Goal: Task Accomplishment & Management: Complete application form

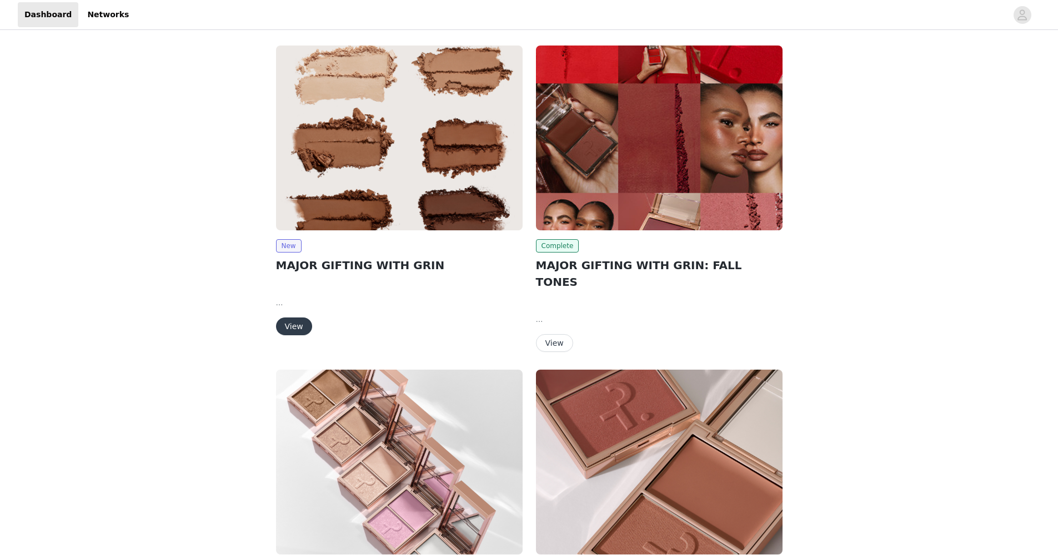
click at [298, 329] on button "View" at bounding box center [294, 327] width 36 height 18
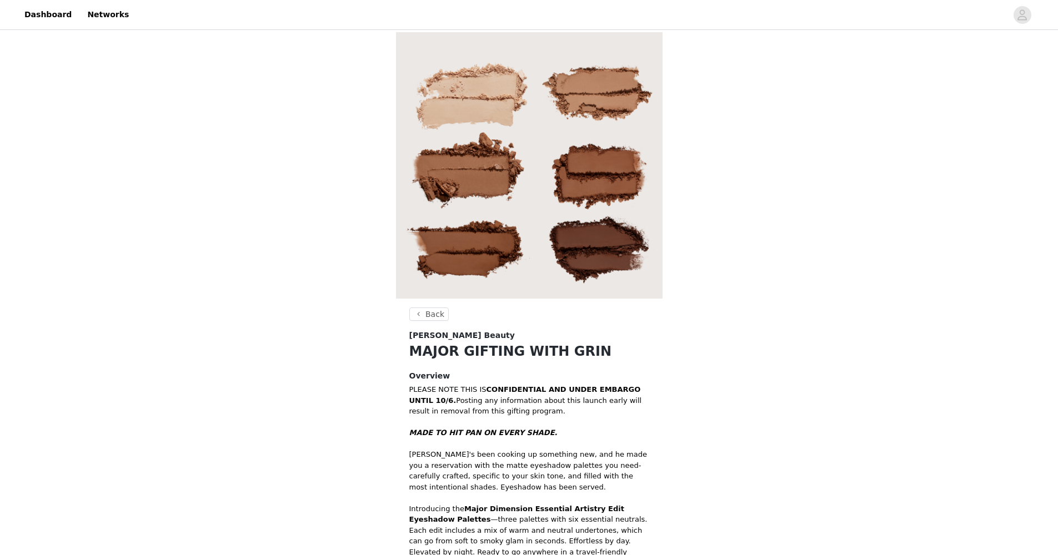
scroll to position [223, 0]
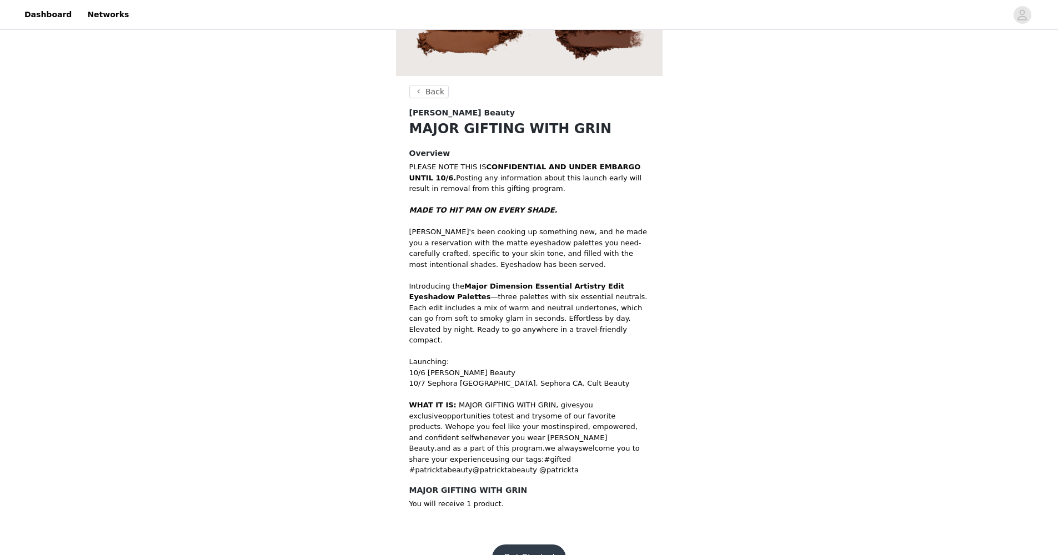
click at [539, 545] on button "Get Started" at bounding box center [529, 558] width 74 height 27
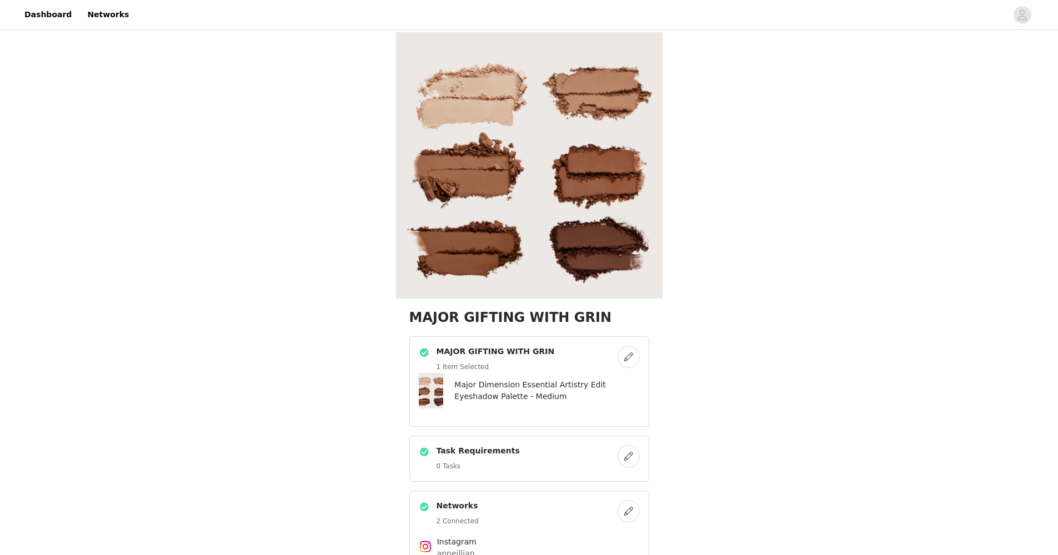
scroll to position [224, 0]
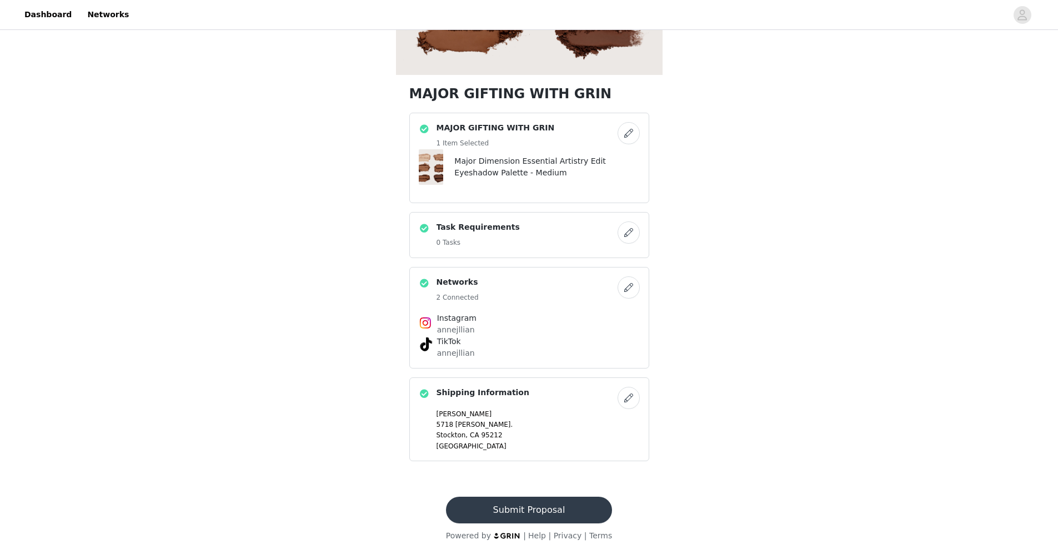
click at [524, 501] on button "Submit Proposal" at bounding box center [529, 510] width 166 height 27
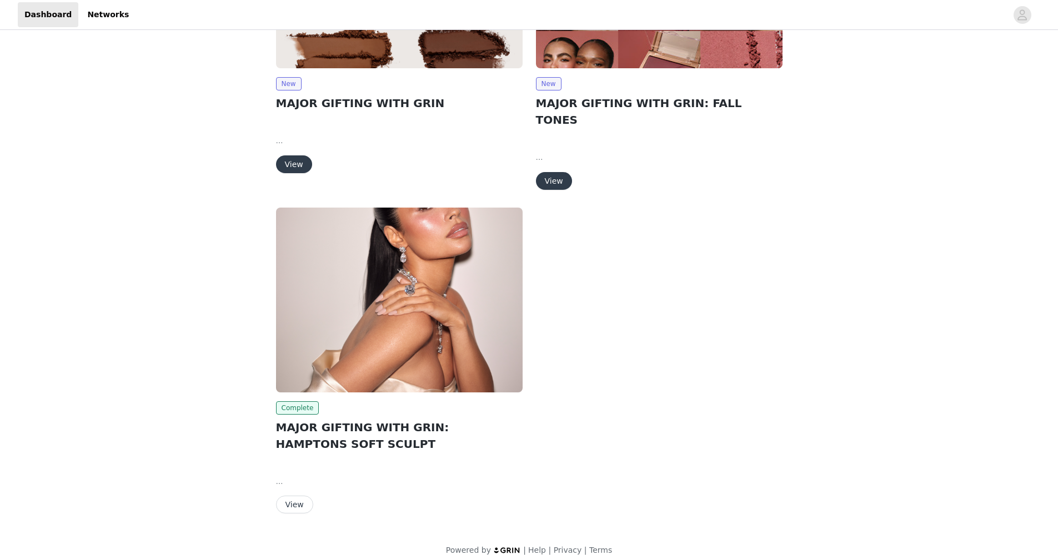
scroll to position [162, 0]
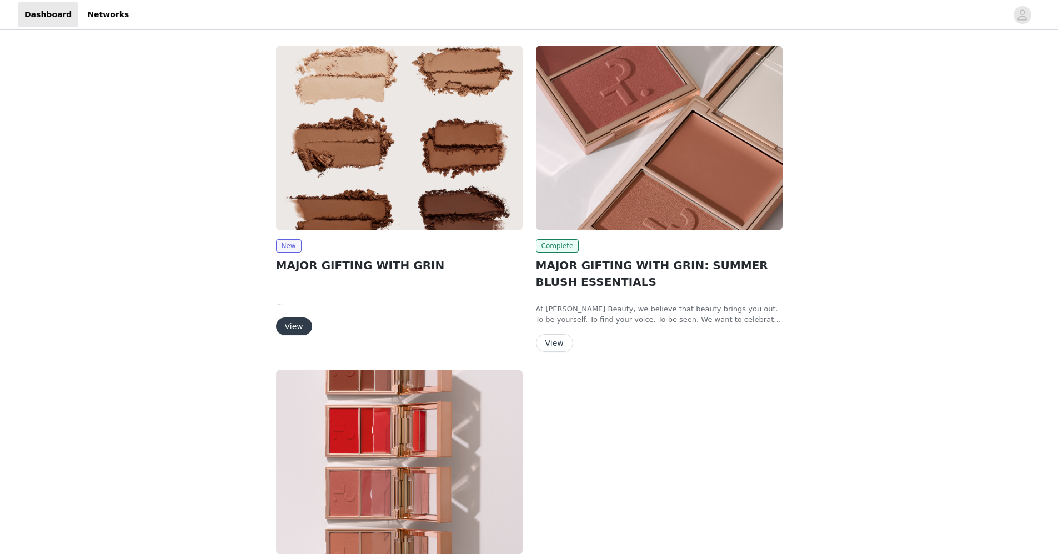
click at [300, 330] on button "View" at bounding box center [294, 327] width 36 height 18
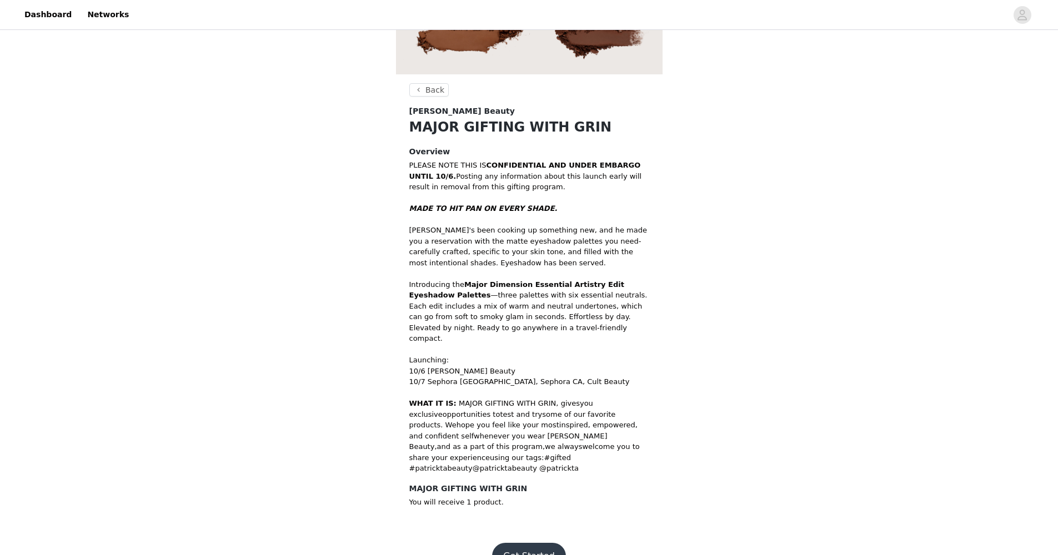
scroll to position [223, 0]
click at [520, 544] on button "Get Started" at bounding box center [529, 557] width 74 height 27
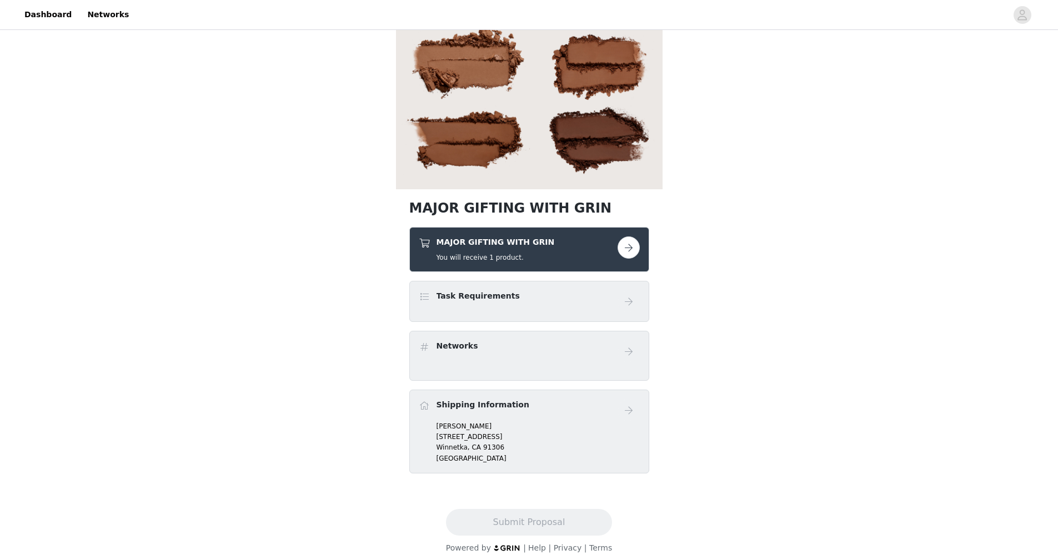
scroll to position [110, 0]
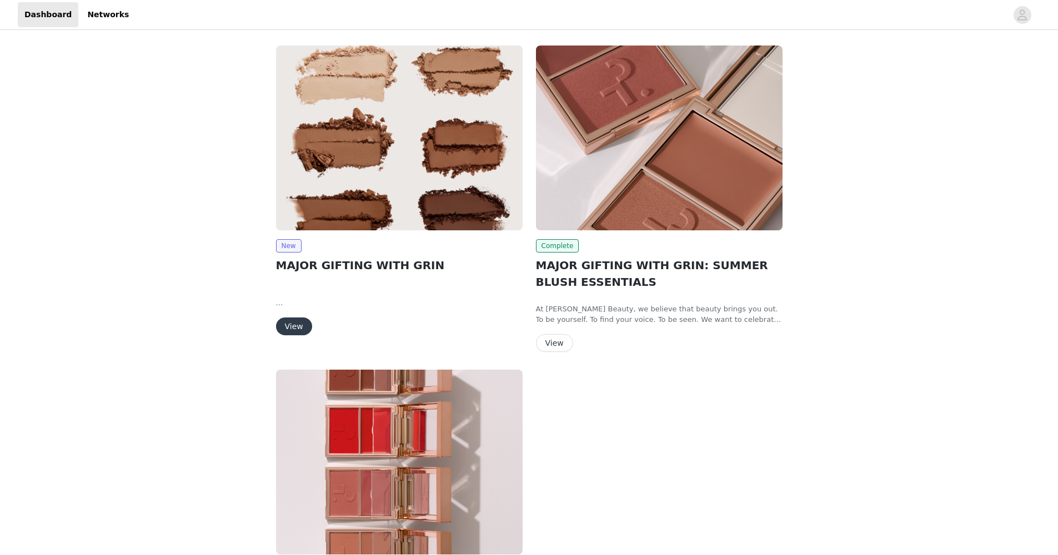
click at [291, 333] on button "View" at bounding box center [294, 327] width 36 height 18
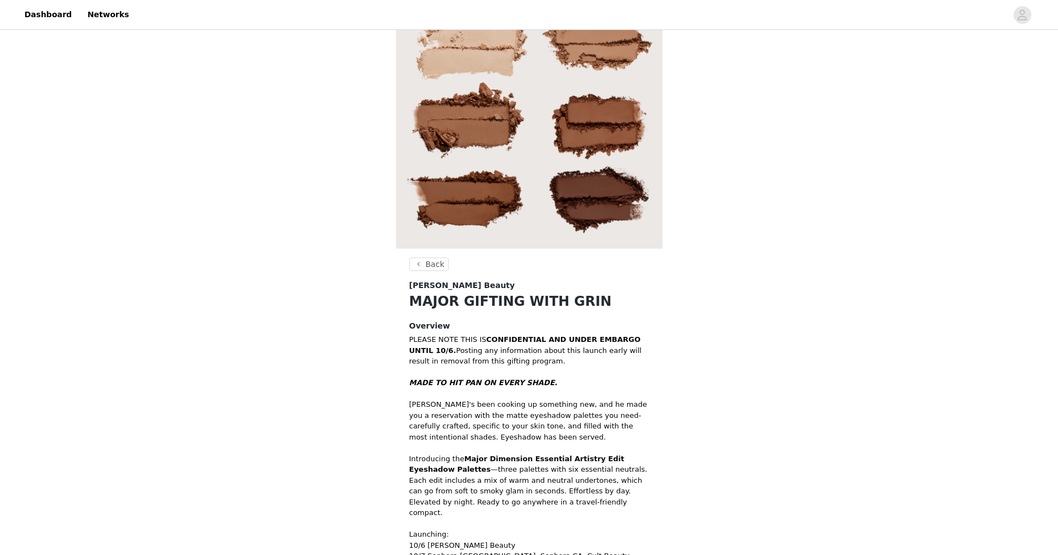
scroll to position [56, 0]
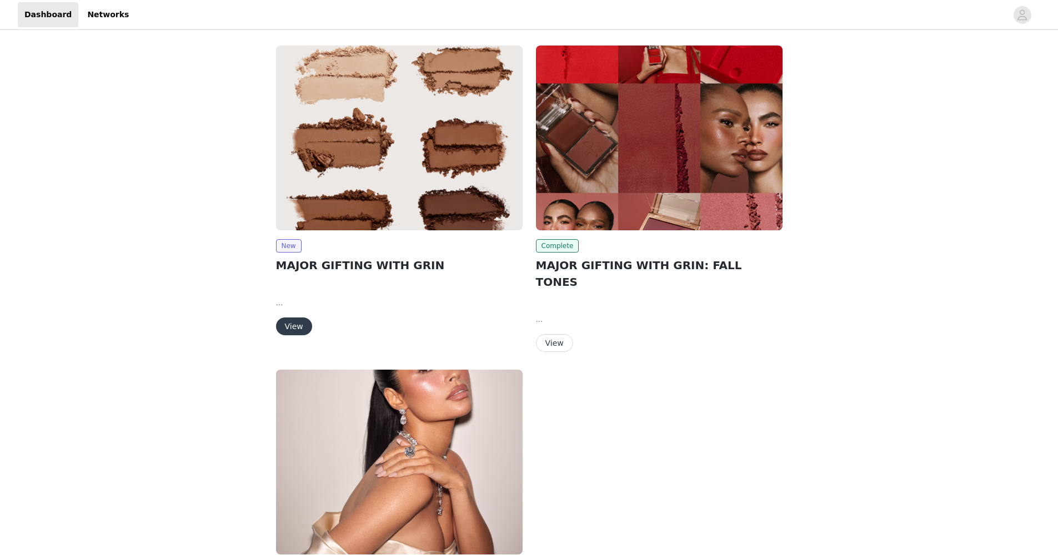
click at [302, 327] on button "View" at bounding box center [294, 327] width 36 height 18
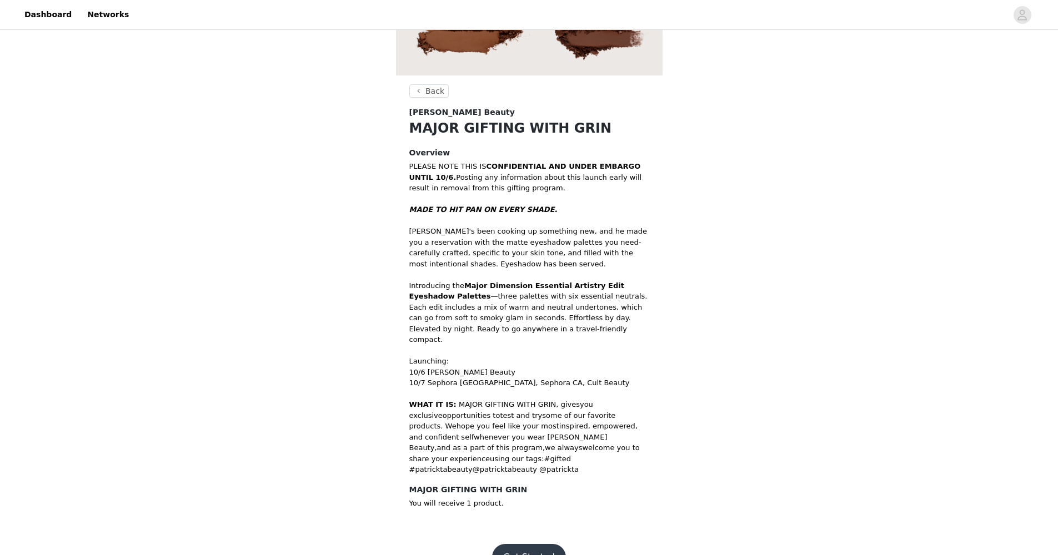
scroll to position [223, 0]
click at [528, 543] on footer "Get Started" at bounding box center [529, 557] width 144 height 53
click at [528, 545] on button "Get Started" at bounding box center [529, 558] width 74 height 27
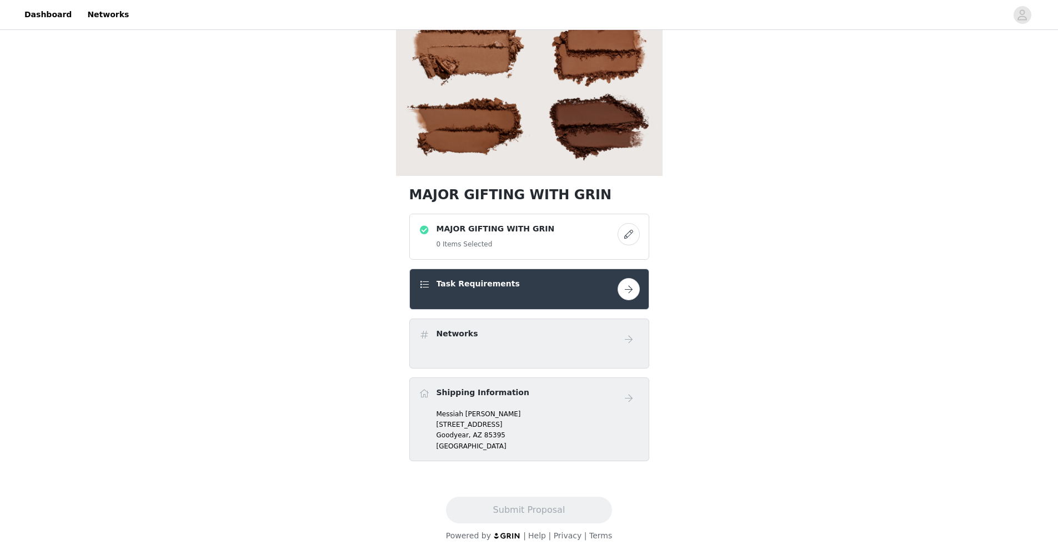
scroll to position [123, 0]
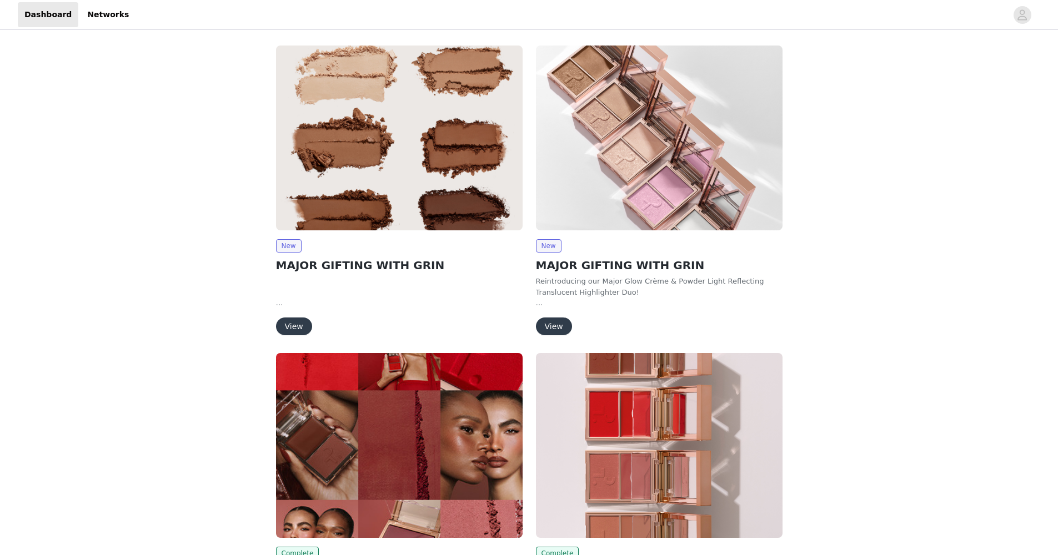
click at [289, 327] on button "View" at bounding box center [294, 327] width 36 height 18
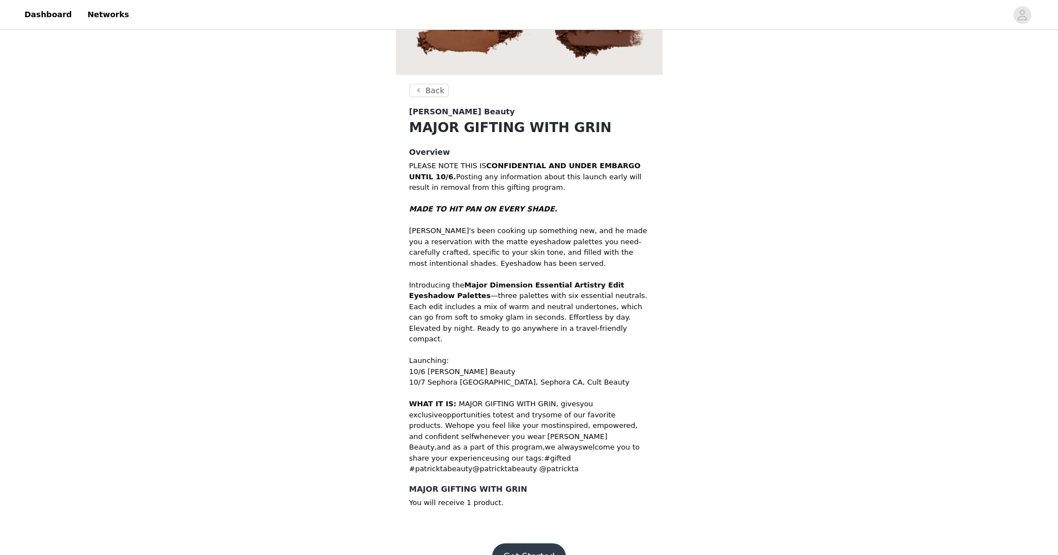
scroll to position [223, 0]
click at [520, 545] on button "Get Started" at bounding box center [529, 558] width 74 height 27
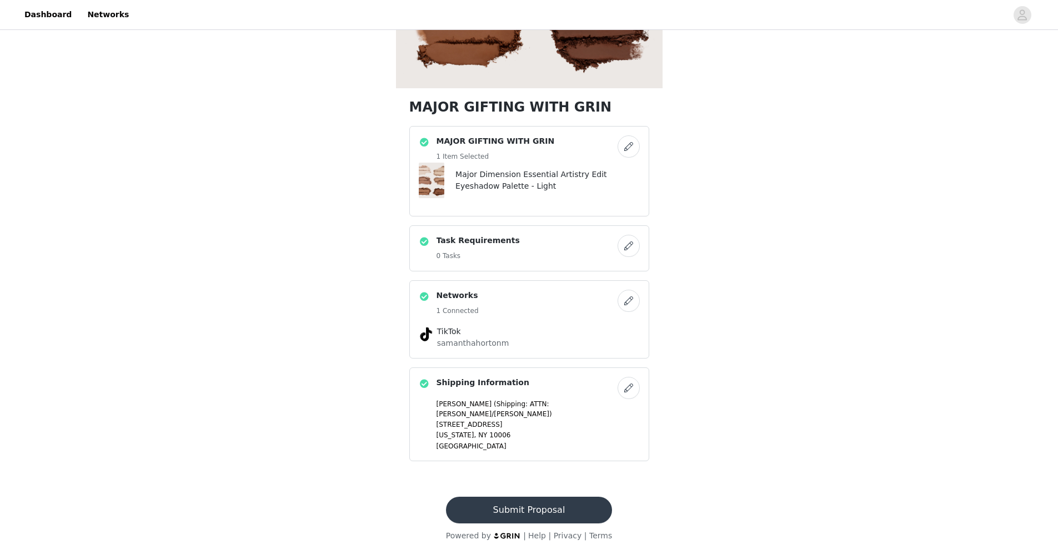
scroll to position [210, 0]
click at [540, 513] on button "Submit Proposal" at bounding box center [529, 510] width 166 height 27
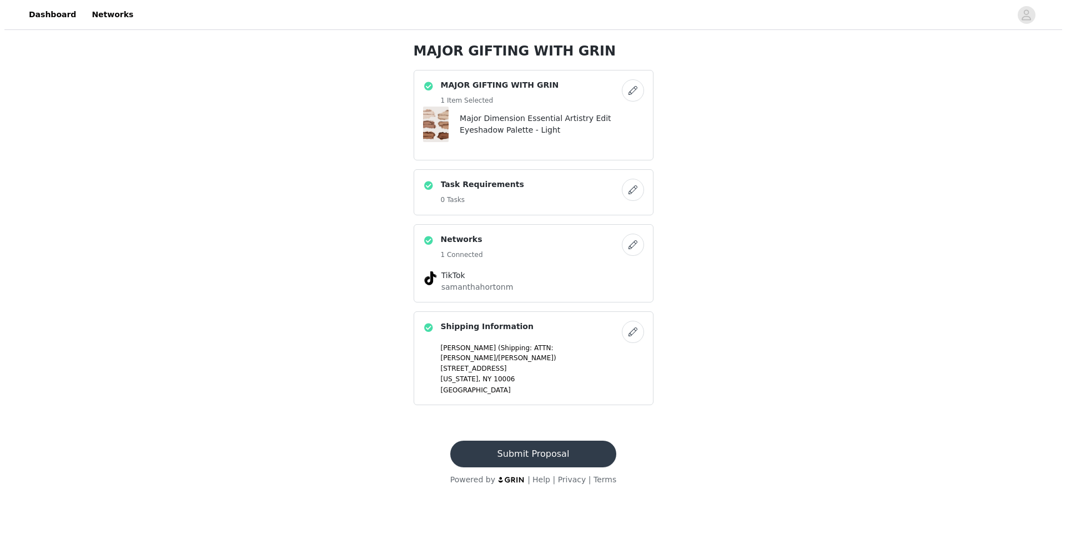
scroll to position [0, 0]
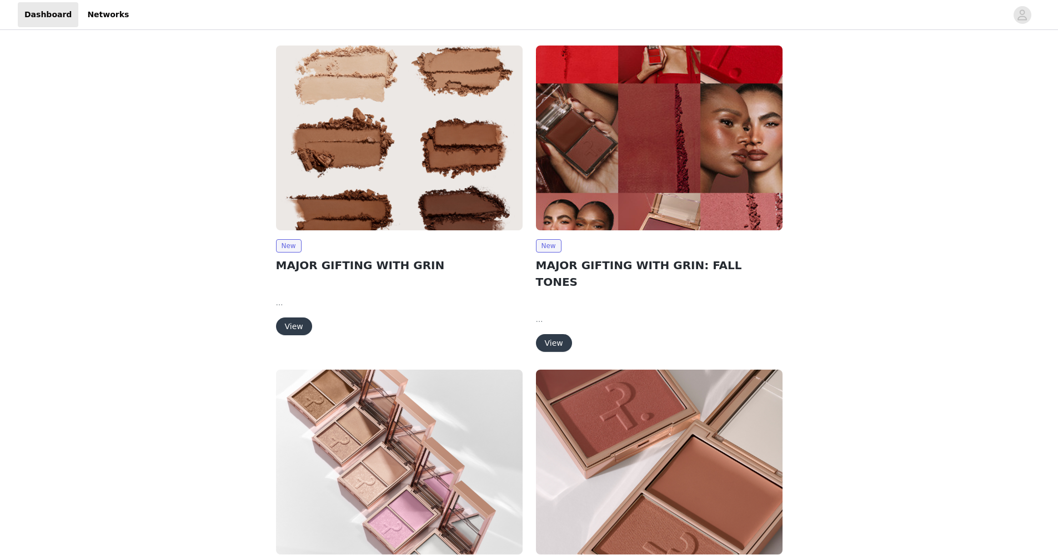
click at [293, 325] on button "View" at bounding box center [294, 327] width 36 height 18
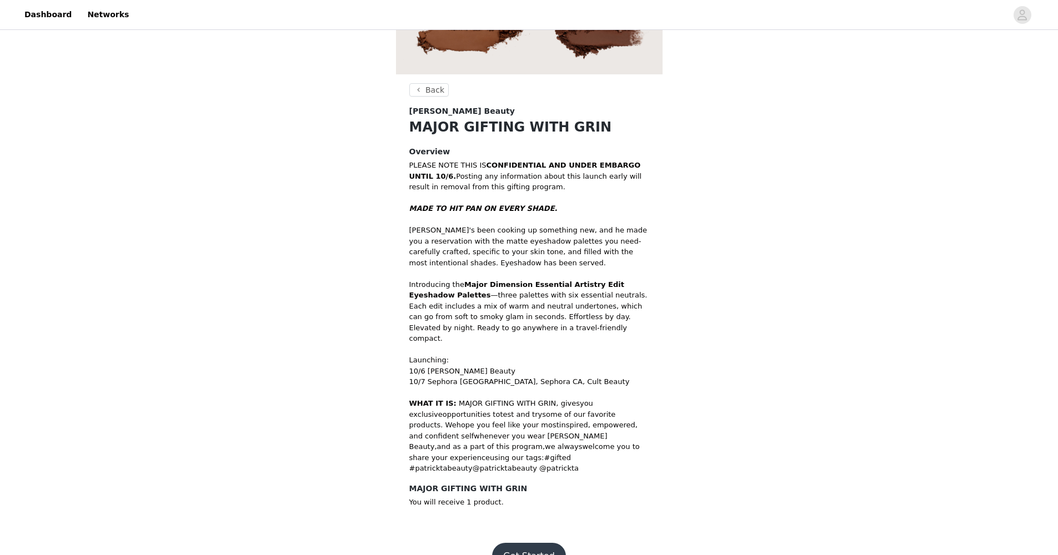
scroll to position [223, 0]
click at [525, 544] on button "Get Started" at bounding box center [529, 557] width 74 height 27
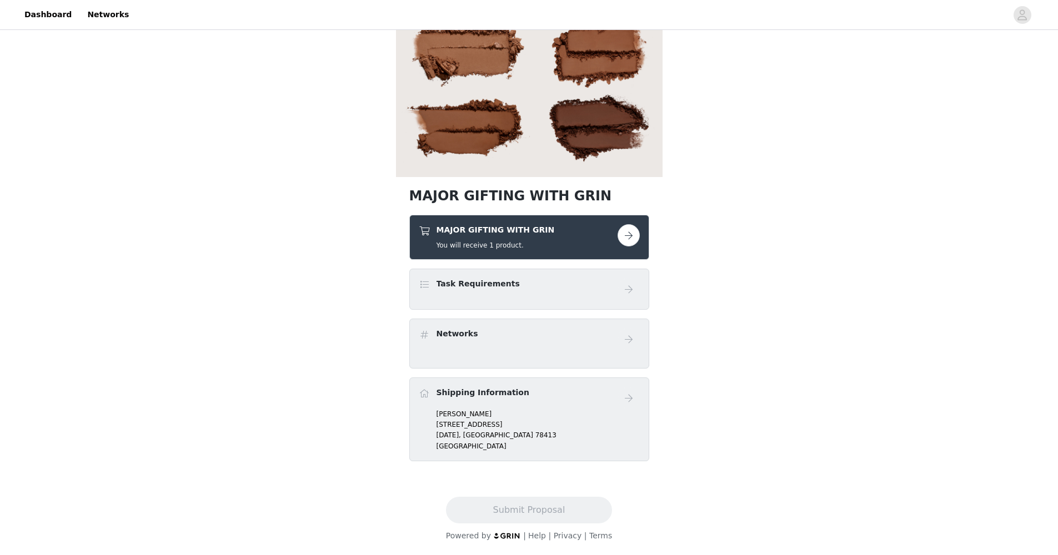
scroll to position [122, 0]
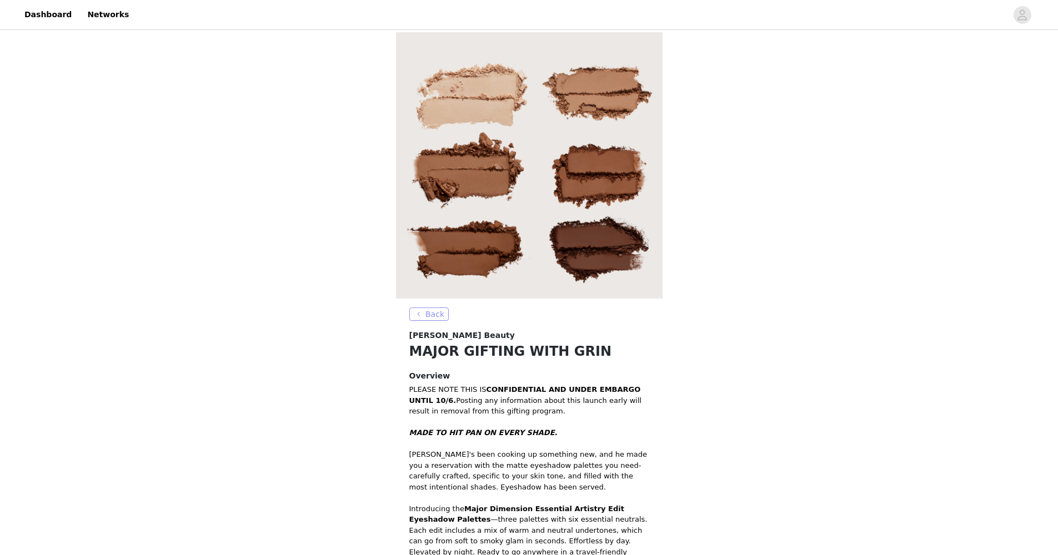
click at [426, 311] on button "Back" at bounding box center [429, 314] width 40 height 13
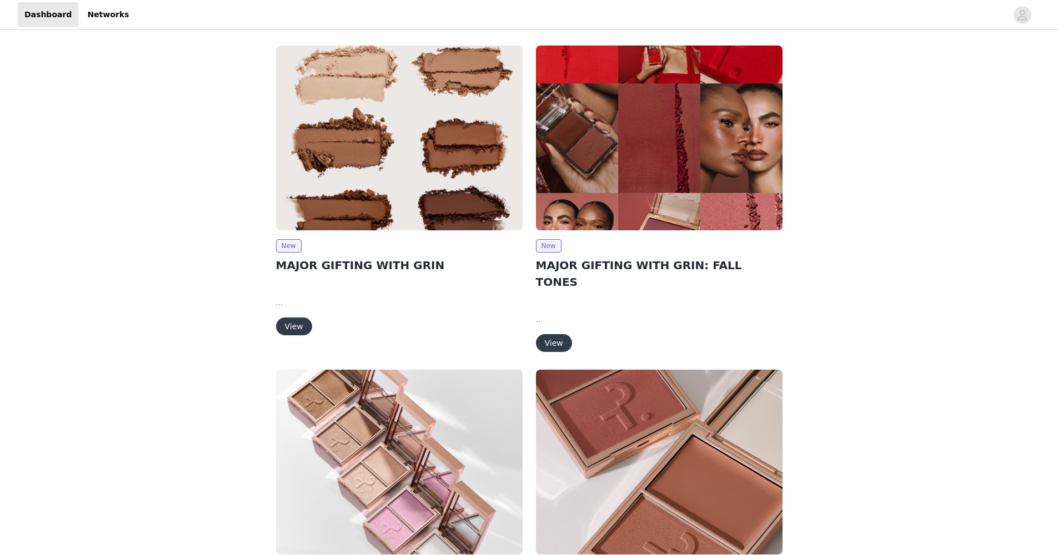
click at [558, 334] on button "View" at bounding box center [554, 343] width 36 height 18
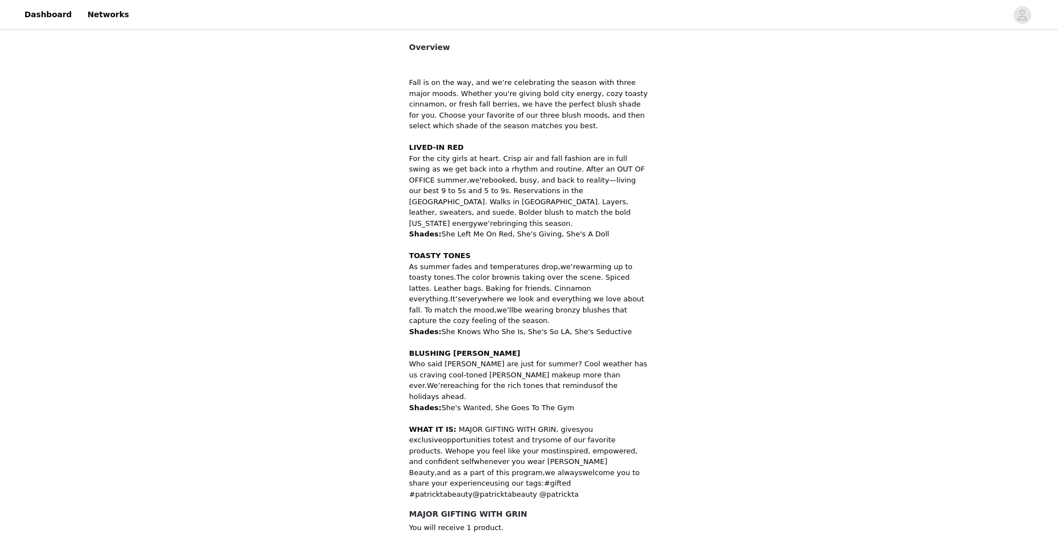
scroll to position [437, 0]
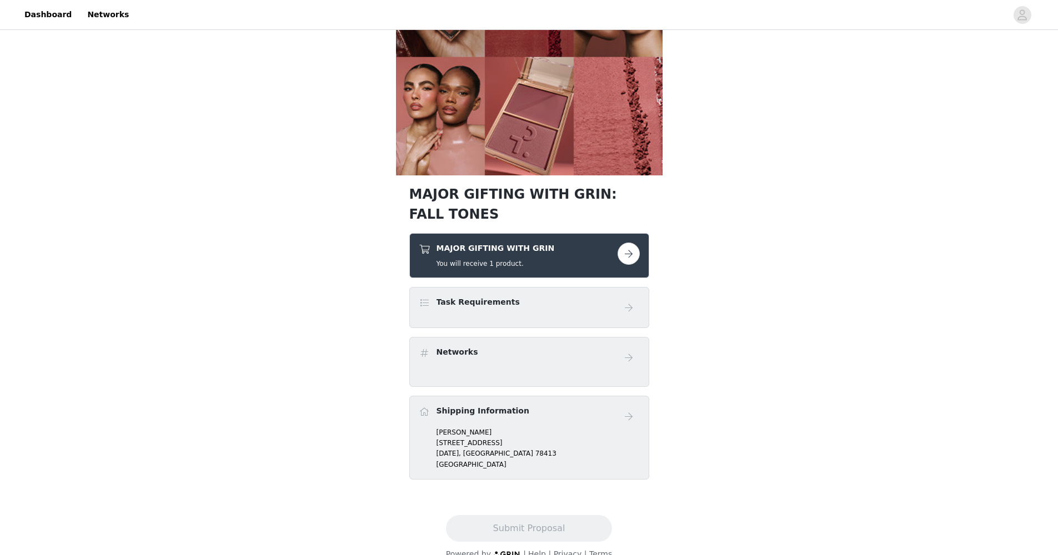
scroll to position [220, 0]
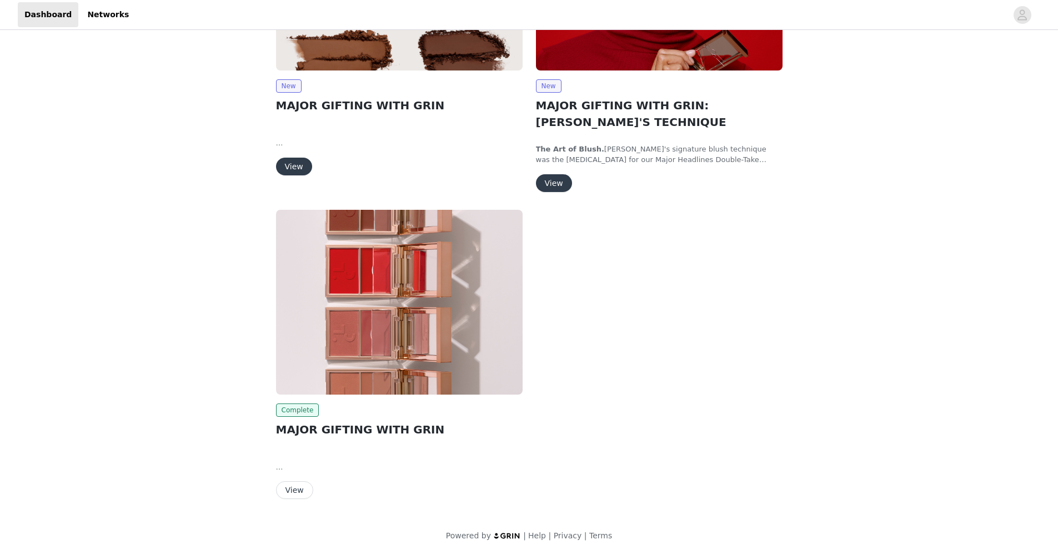
scroll to position [162, 0]
click at [289, 168] on button "View" at bounding box center [294, 167] width 36 height 18
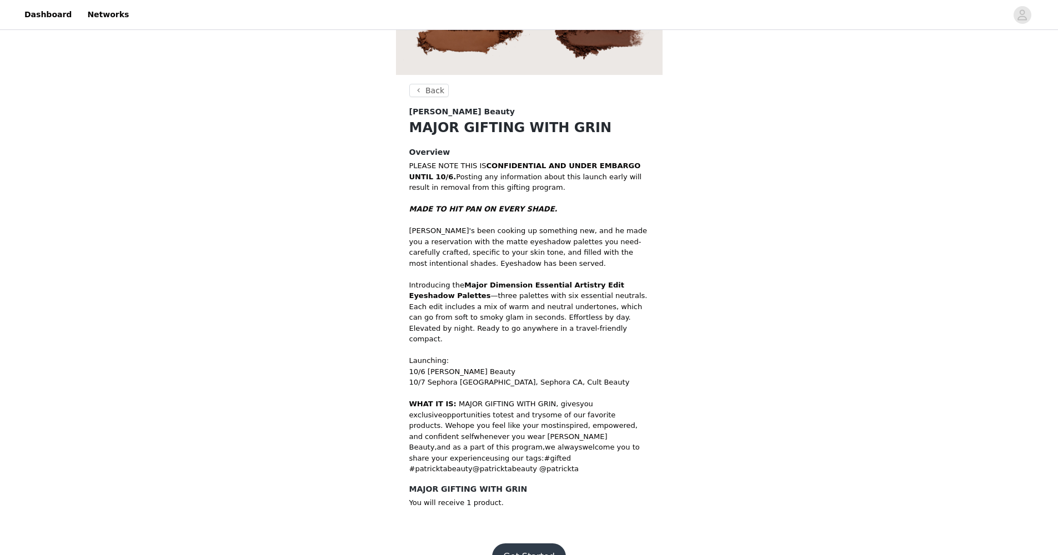
scroll to position [223, 0]
click at [524, 545] on button "Get Started" at bounding box center [529, 558] width 74 height 27
